Goal: Task Accomplishment & Management: Use online tool/utility

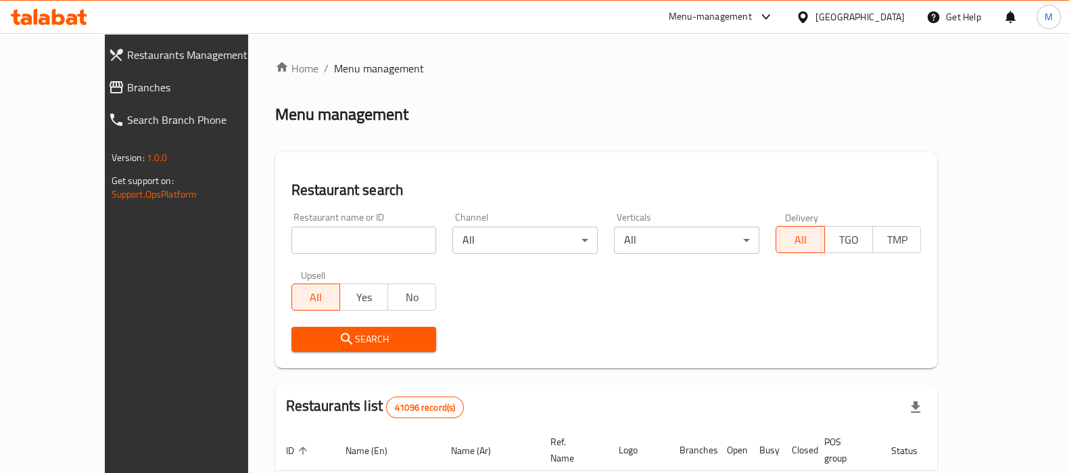
click at [127, 95] on span "Branches" at bounding box center [199, 87] width 145 height 16
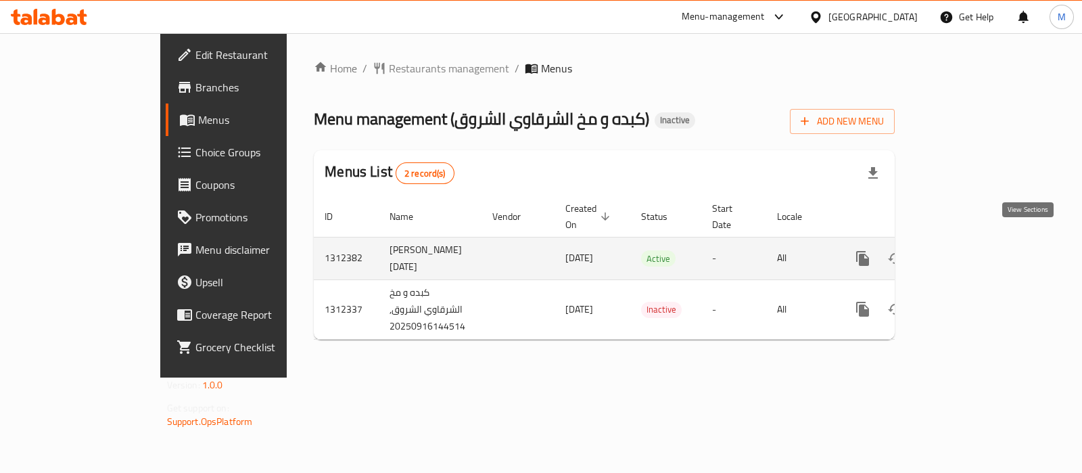
click at [968, 250] on icon "enhanced table" at bounding box center [960, 258] width 16 height 16
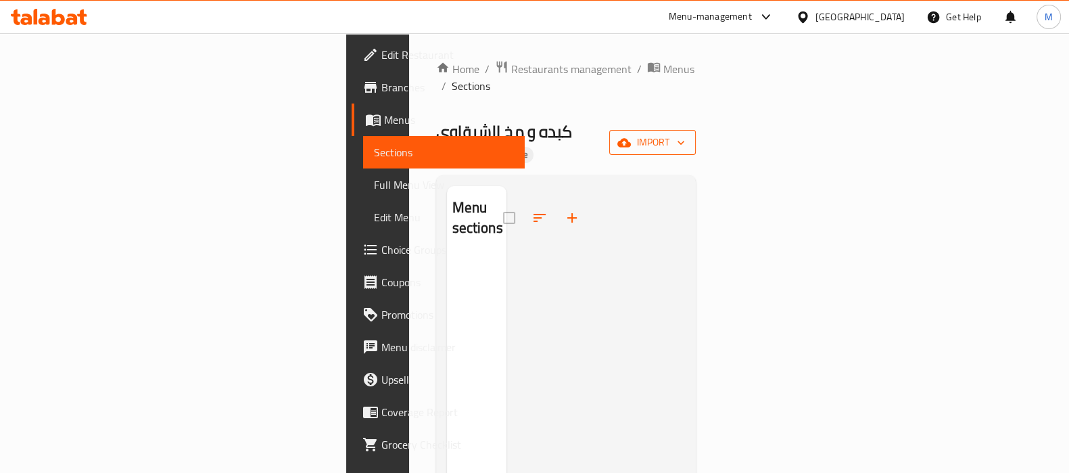
click at [685, 134] on span "import" at bounding box center [652, 142] width 65 height 17
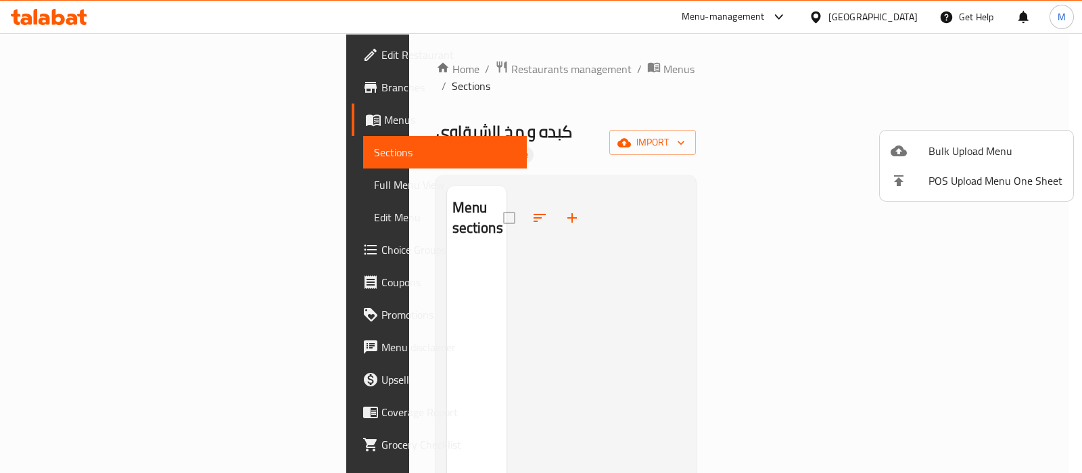
click at [952, 143] on span "Bulk Upload Menu" at bounding box center [995, 151] width 134 height 16
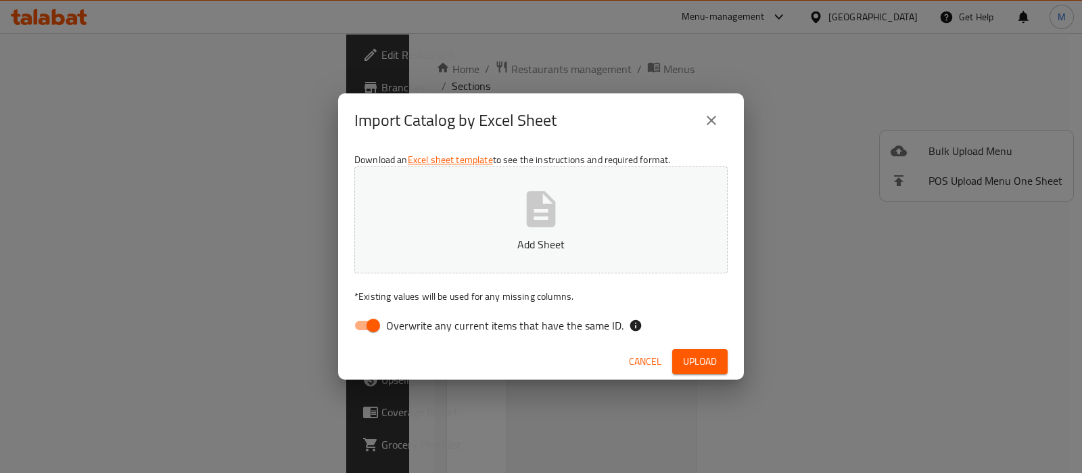
click at [498, 326] on span "Overwrite any current items that have the same ID." at bounding box center [504, 325] width 237 height 16
click at [412, 326] on input "Overwrite any current items that have the same ID." at bounding box center [373, 325] width 77 height 26
checkbox input "false"
click at [674, 367] on button "Upload" at bounding box center [699, 361] width 55 height 25
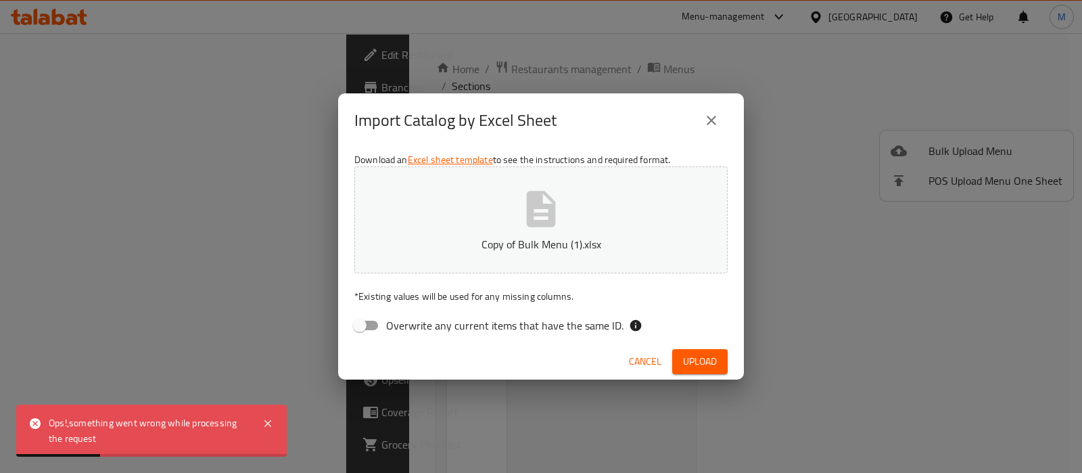
click at [625, 350] on button "Cancel" at bounding box center [644, 361] width 43 height 25
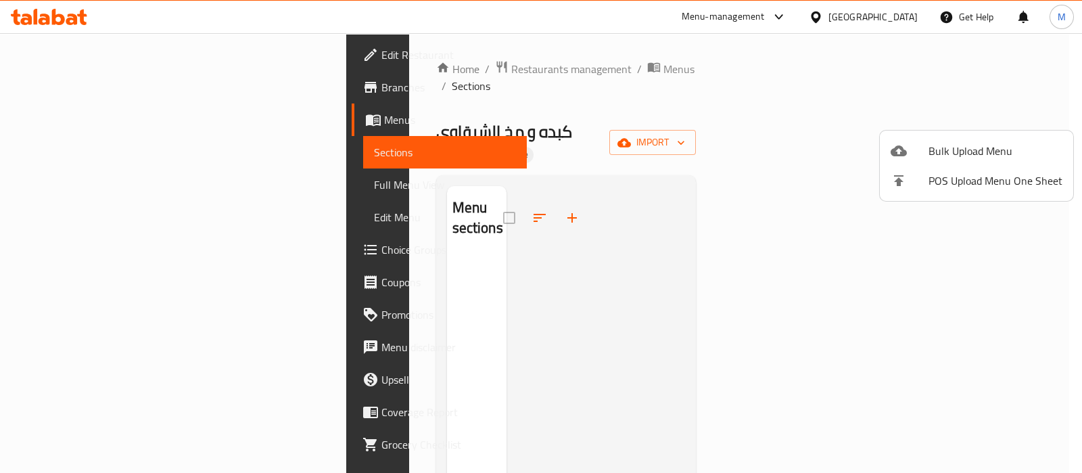
click at [902, 10] on div at bounding box center [541, 236] width 1082 height 473
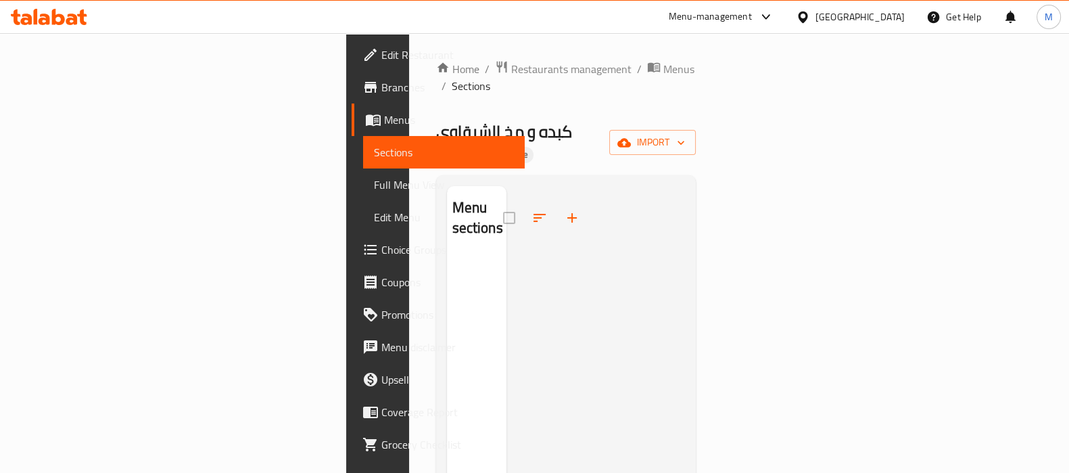
click at [896, 14] on div "[GEOGRAPHIC_DATA]" at bounding box center [859, 16] width 89 height 15
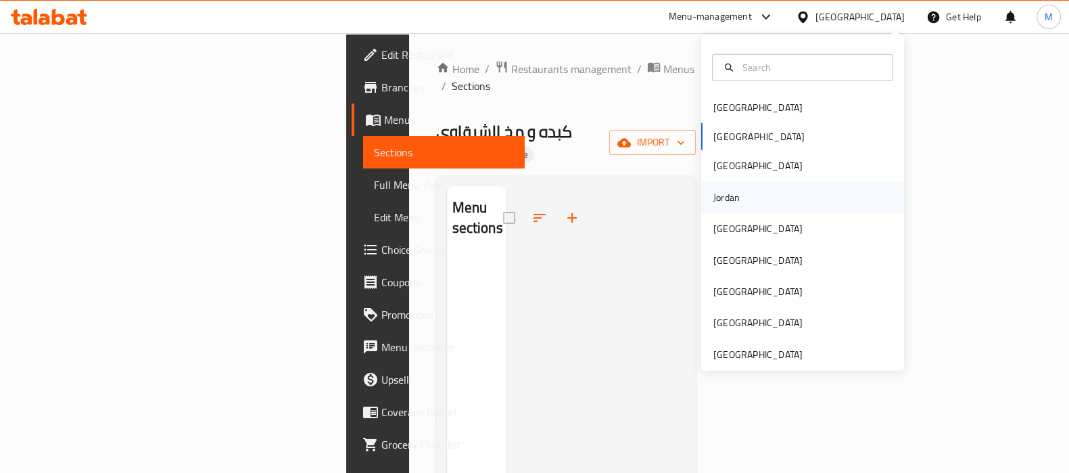
click at [721, 189] on div "Jordan" at bounding box center [726, 196] width 26 height 15
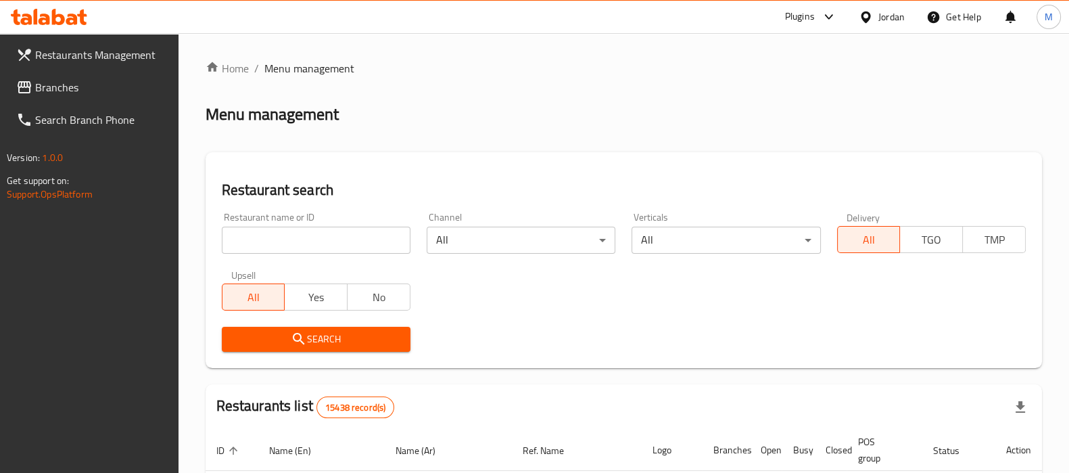
click at [117, 98] on link "Branches" at bounding box center [91, 87] width 173 height 32
